Goal: Information Seeking & Learning: Learn about a topic

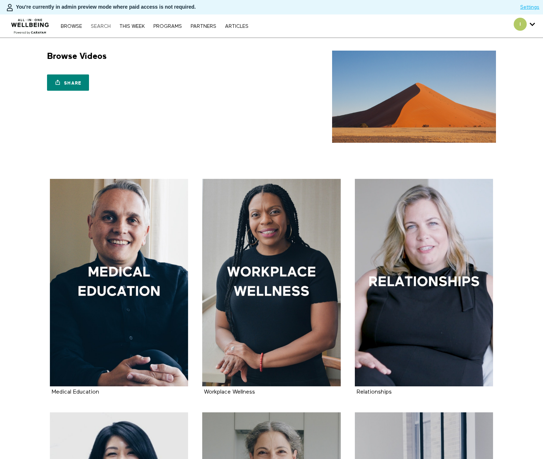
click at [105, 27] on link "Search" at bounding box center [100, 26] width 27 height 5
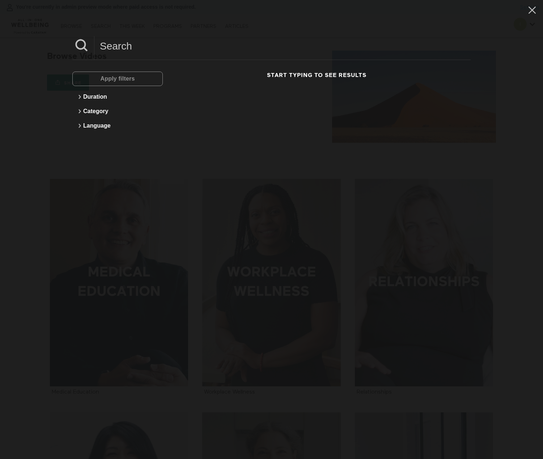
click at [137, 51] on input at bounding box center [282, 46] width 376 height 20
paste input "Sam"
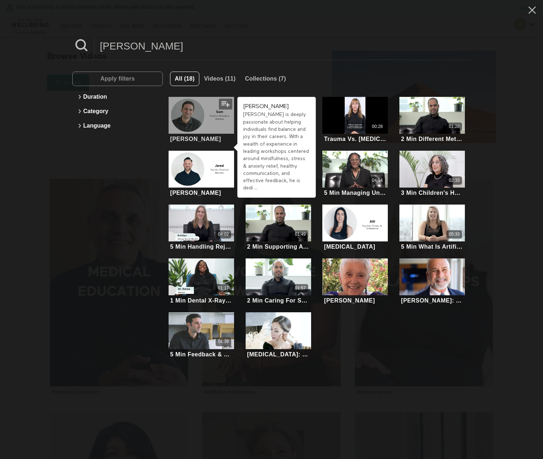
type input "Sam"
click at [205, 124] on div at bounding box center [201, 115] width 65 height 37
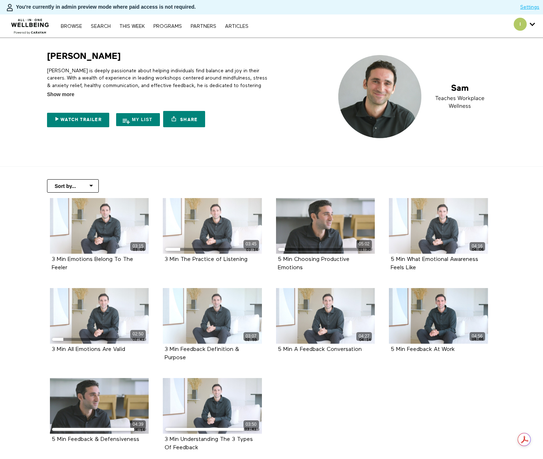
click at [281, 90] on div "Sam Sam is deeply passionate about helping individuals find balance and joy in …" at bounding box center [271, 97] width 463 height 92
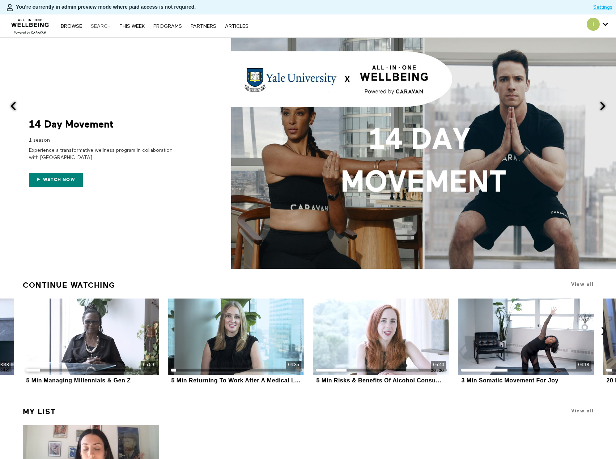
click at [101, 26] on link "Search" at bounding box center [100, 26] width 27 height 5
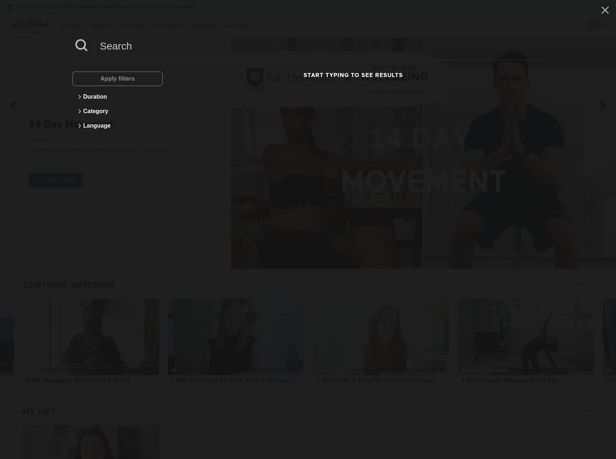
click at [219, 50] on input at bounding box center [318, 46] width 449 height 20
paste input "What Young Adults Should Know About Credit Cards"
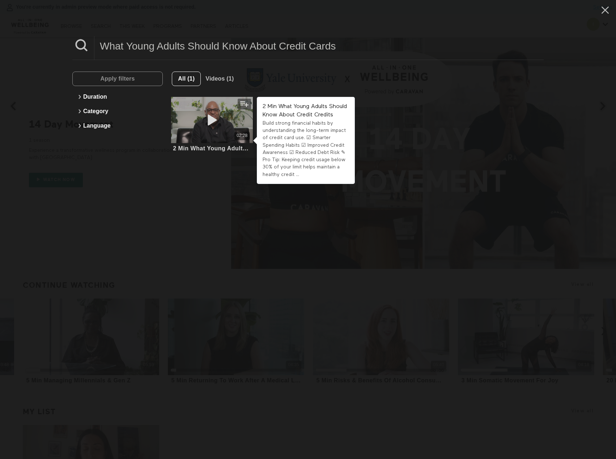
type input "What Young Adults Should Know About Credit Cards"
click at [207, 142] on div "02:28" at bounding box center [212, 120] width 82 height 46
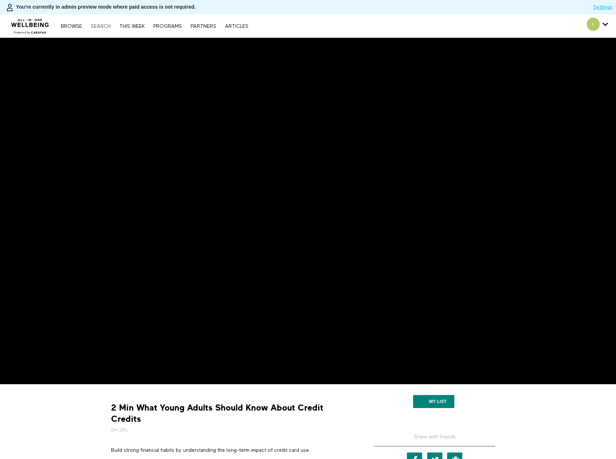
click at [90, 26] on link "Search" at bounding box center [100, 26] width 27 height 5
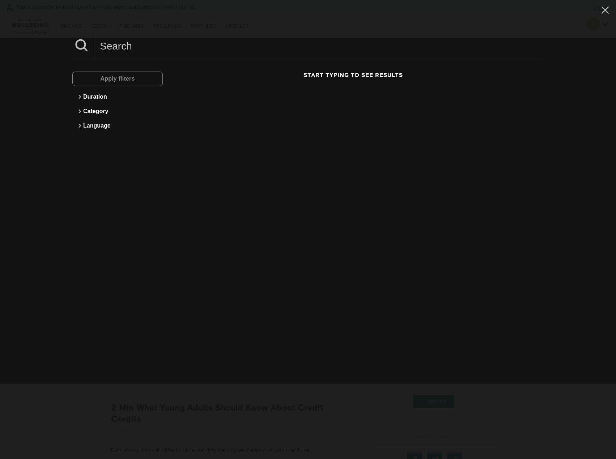
click at [110, 50] on input at bounding box center [318, 46] width 449 height 20
paste input "Navigating Online Financial Advice"
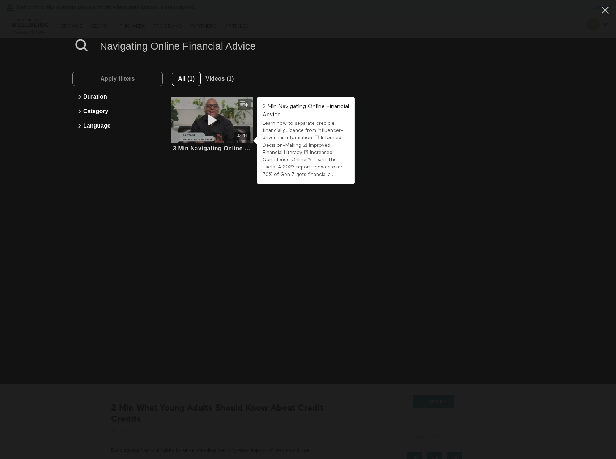
type input "Navigating Online Financial Advice"
click at [213, 127] on span at bounding box center [212, 120] width 22 height 14
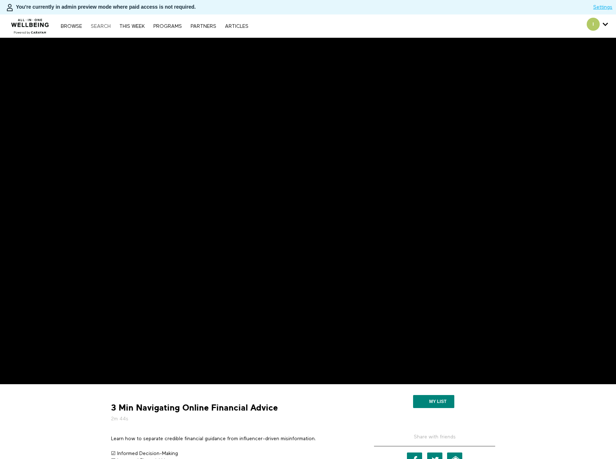
click at [97, 25] on link "Search" at bounding box center [100, 26] width 27 height 5
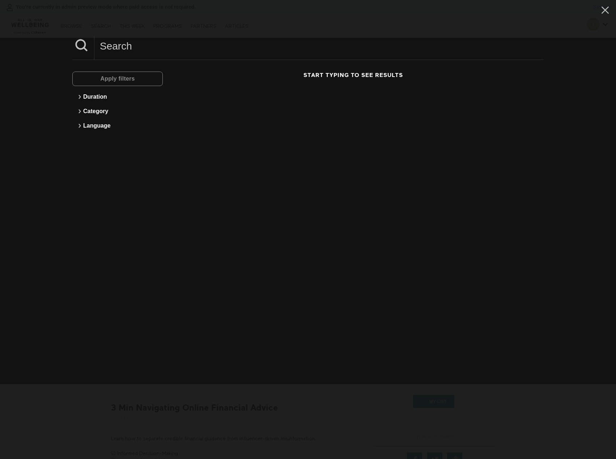
click at [167, 53] on input at bounding box center [318, 46] width 449 height 20
paste input "How Young Adults Can Handle Overspending"
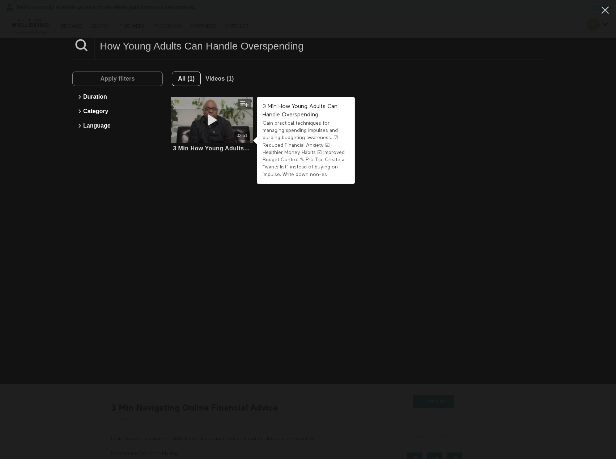
type input "How Young Adults Can Handle Overspending"
click at [216, 136] on div "02:51" at bounding box center [212, 136] width 82 height 8
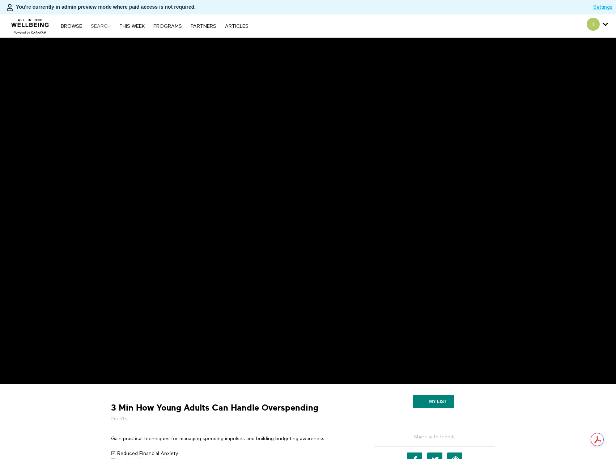
click at [94, 24] on link "Search" at bounding box center [100, 26] width 27 height 5
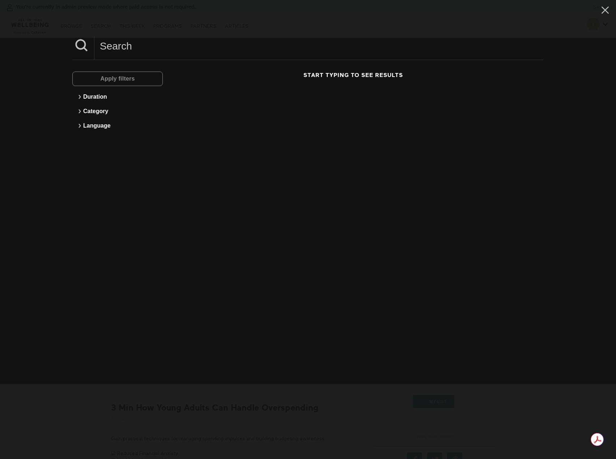
click at [120, 51] on input at bounding box center [318, 46] width 449 height 20
paste input "Key Tips for Renting Your First Apartment"
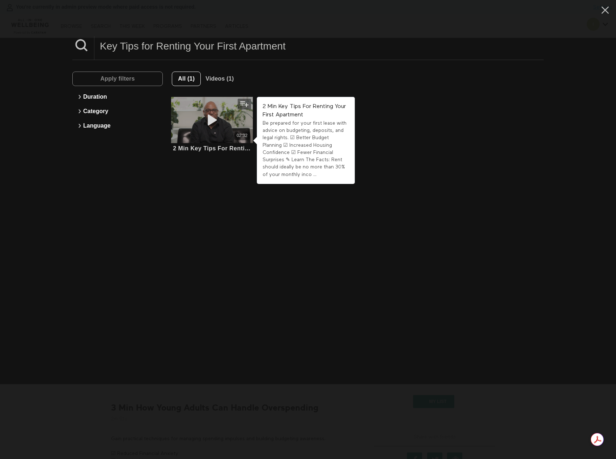
type input "Key Tips for Renting Your First Apartment"
click at [217, 134] on div "02:32" at bounding box center [212, 136] width 82 height 8
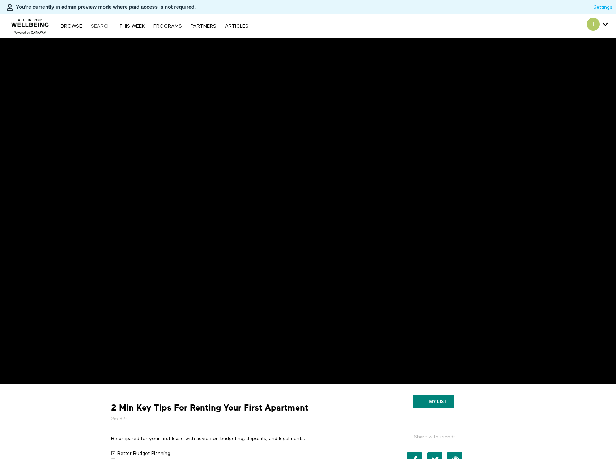
click at [102, 26] on link "Search" at bounding box center [100, 26] width 27 height 5
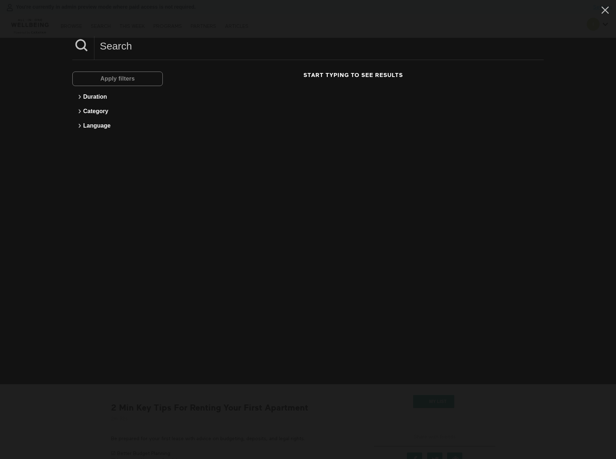
click at [149, 38] on input at bounding box center [318, 46] width 449 height 20
paste input "Beneficiary & Why It Matters"
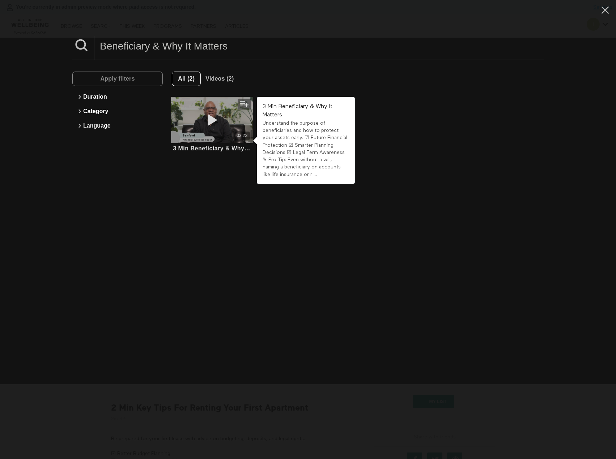
type input "Beneficiary & Why It Matters"
click at [211, 128] on div "03:23" at bounding box center [212, 120] width 82 height 46
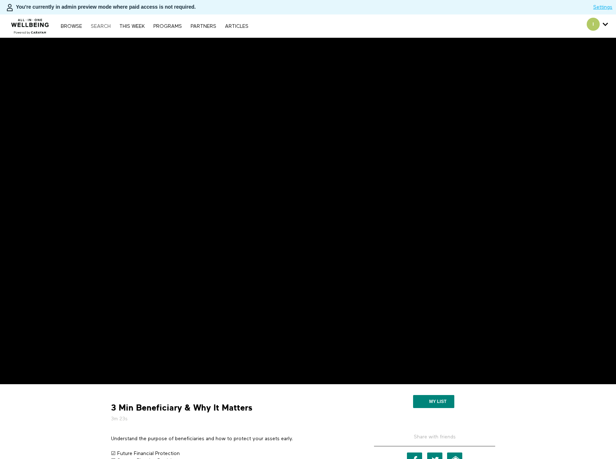
click at [102, 25] on link "Search" at bounding box center [100, 26] width 27 height 5
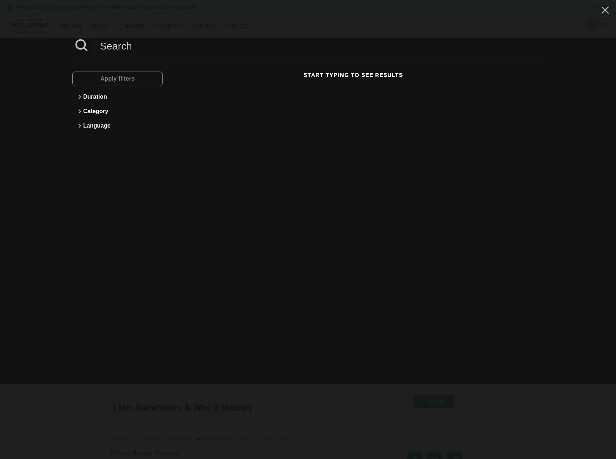
click at [166, 46] on input at bounding box center [318, 46] width 449 height 20
paste input "Financial Considerations after a Raise"
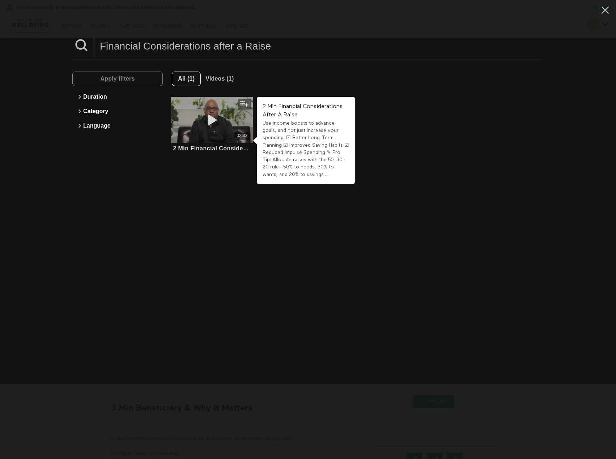
type input "Financial Considerations after a Raise"
click at [216, 130] on div "02:33" at bounding box center [212, 120] width 82 height 46
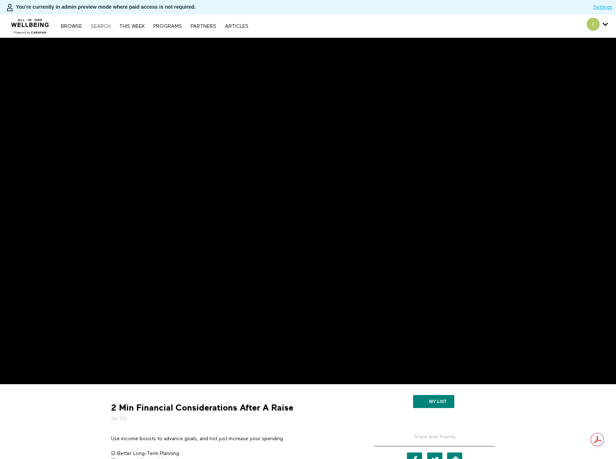
click at [104, 26] on link "Search" at bounding box center [100, 26] width 27 height 5
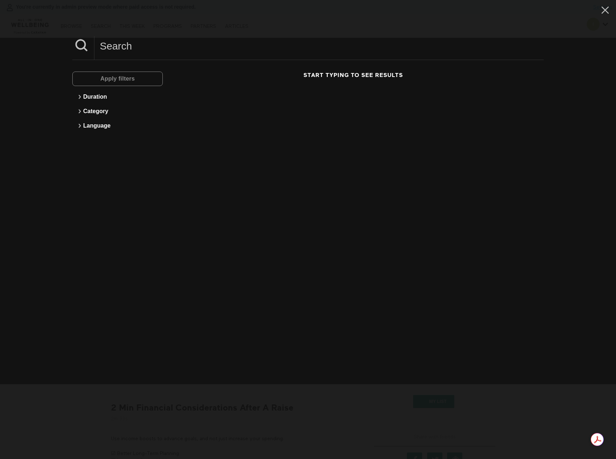
click at [117, 45] on input at bounding box center [318, 46] width 449 height 20
paste input "What is Compound Interest?"
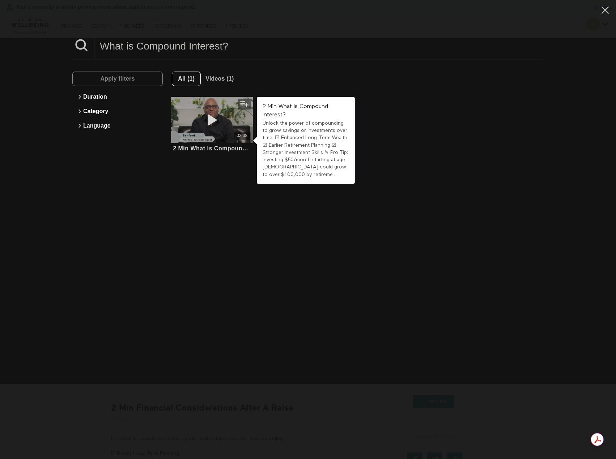
type input "What is Compound Interest?"
click at [209, 122] on icon at bounding box center [212, 120] width 22 height 13
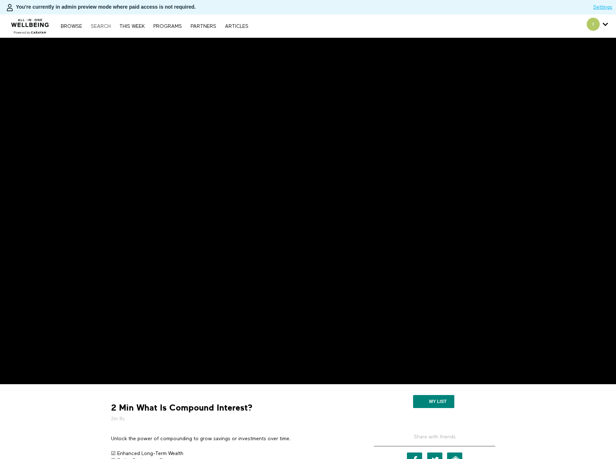
click at [105, 24] on link "Search" at bounding box center [100, 26] width 27 height 5
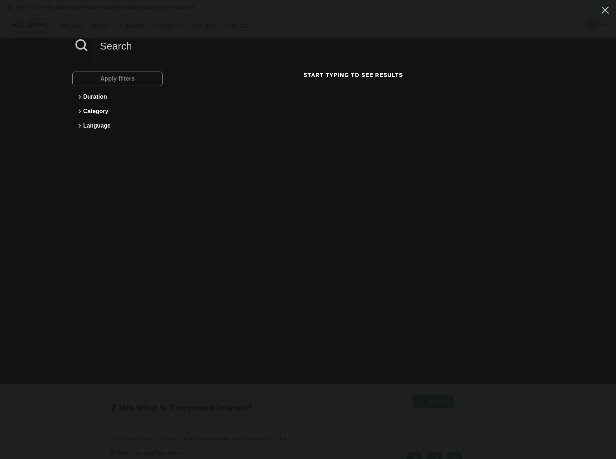
click at [125, 44] on input at bounding box center [318, 46] width 449 height 20
paste input "What is Return on Investment?"
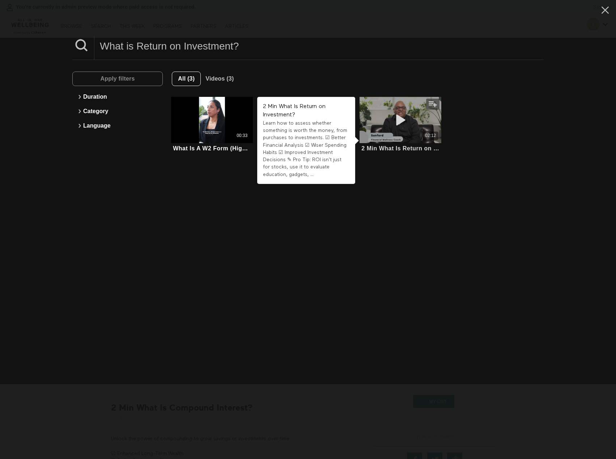
type input "What is Return on Investment?"
click at [400, 106] on div "02:12" at bounding box center [400, 120] width 82 height 46
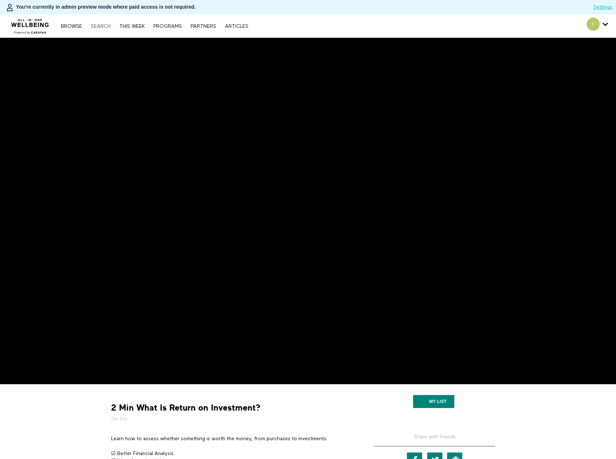
click at [106, 27] on link "Search" at bounding box center [100, 26] width 27 height 5
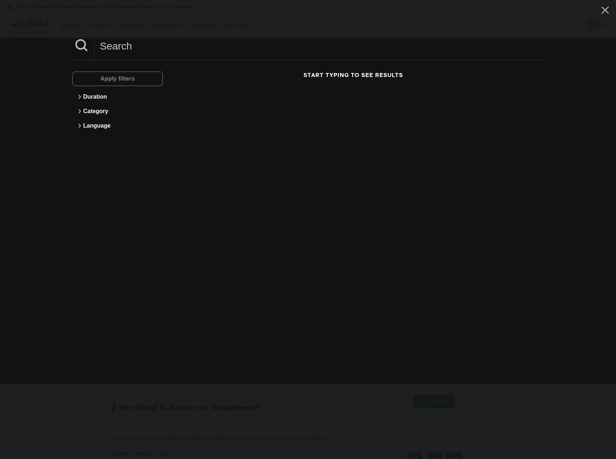
click at [162, 48] on input at bounding box center [318, 46] width 449 height 20
paste input "Why Young Adults Should Considering Investing Now"
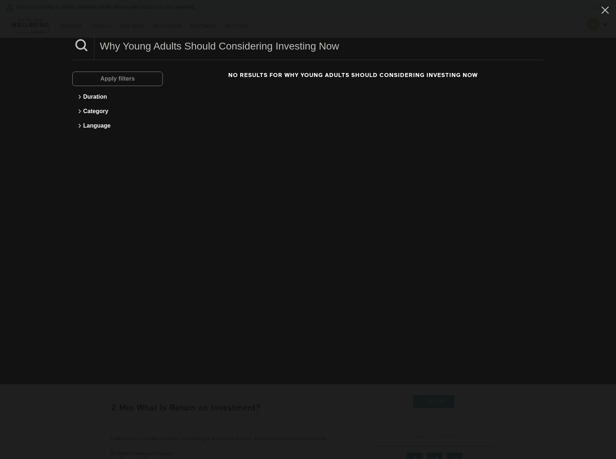
drag, startPoint x: 220, startPoint y: 47, endPoint x: 100, endPoint y: 51, distance: 120.1
click at [100, 51] on input "Why Young Adults Should Considering Investing Now" at bounding box center [318, 46] width 449 height 20
drag, startPoint x: 157, startPoint y: 48, endPoint x: 85, endPoint y: 48, distance: 71.2
click at [85, 48] on div "Considering Investing Now" at bounding box center [307, 48] width 471 height 24
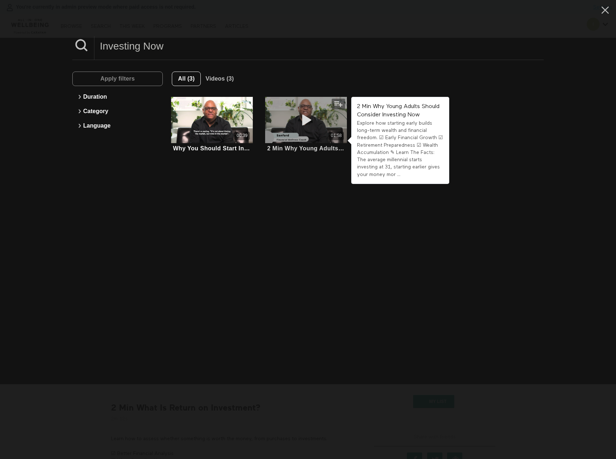
type input "Investing Now"
click at [297, 132] on div "01:58" at bounding box center [306, 136] width 82 height 8
